Goal: Task Accomplishment & Management: Use online tool/utility

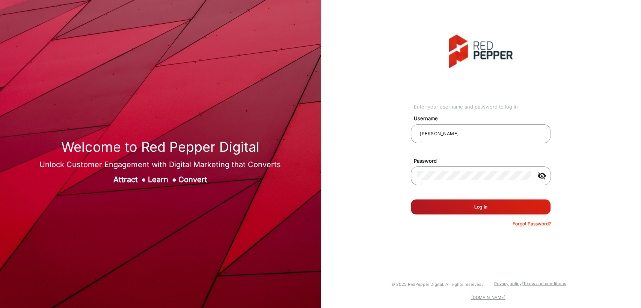
click at [439, 204] on button "Log In" at bounding box center [481, 206] width 140 height 15
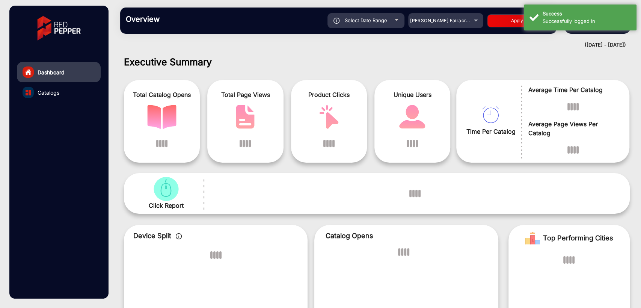
scroll to position [6, 0]
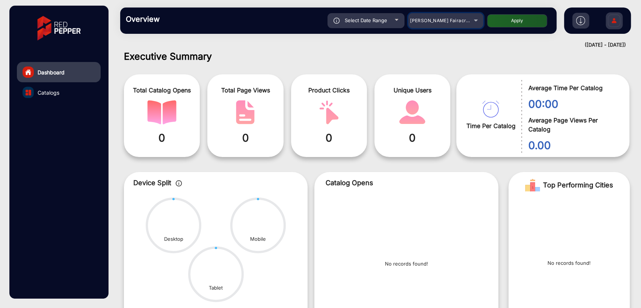
click at [439, 18] on span "[PERSON_NAME] Fairacre Farms" at bounding box center [447, 21] width 74 height 6
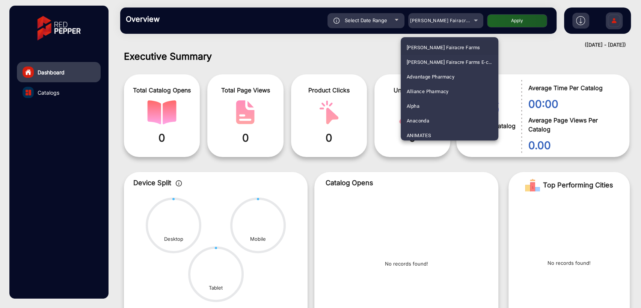
scroll to position [1847, 0]
click at [424, 88] on span "[PERSON_NAME] SHOP [GEOGRAPHIC_DATA]" at bounding box center [450, 89] width 86 height 15
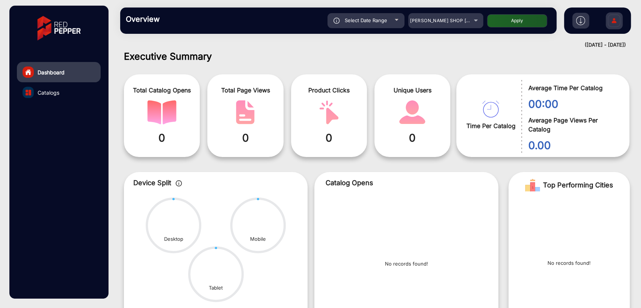
click at [506, 22] on button "Apply" at bounding box center [517, 20] width 60 height 13
type input "[DATE]"
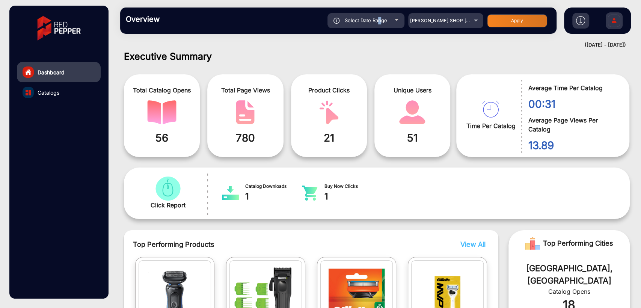
click at [380, 13] on div "Select Date Range" at bounding box center [365, 20] width 77 height 15
type input "[DATE]"
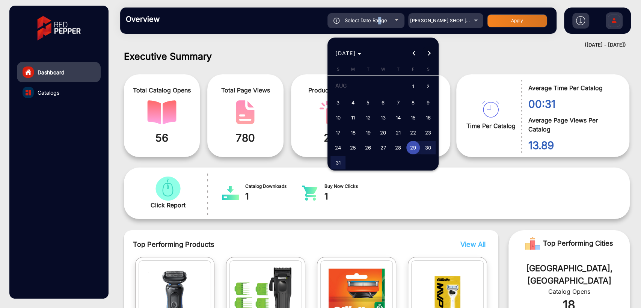
click at [425, 53] on button "Next month" at bounding box center [429, 53] width 15 height 15
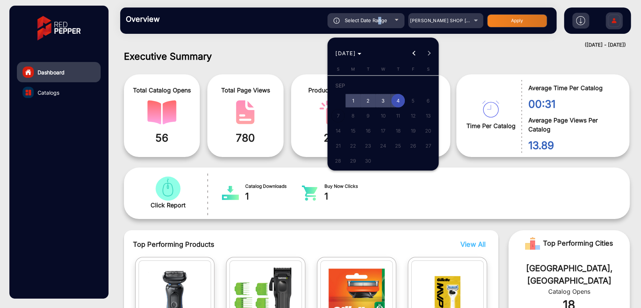
click at [401, 100] on span "4" at bounding box center [398, 101] width 14 height 14
type input "[DATE]"
click at [401, 99] on span "4" at bounding box center [398, 101] width 14 height 14
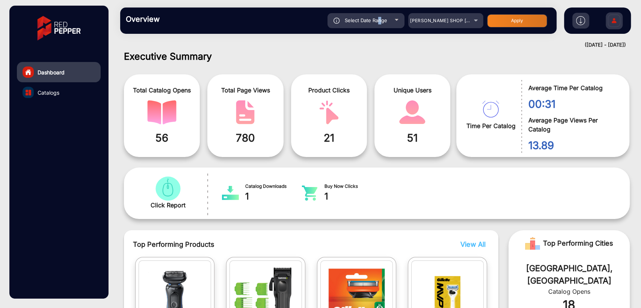
type input "[DATE]"
click at [514, 22] on button "Apply" at bounding box center [517, 20] width 60 height 13
type input "[DATE]"
